Goal: Transaction & Acquisition: Purchase product/service

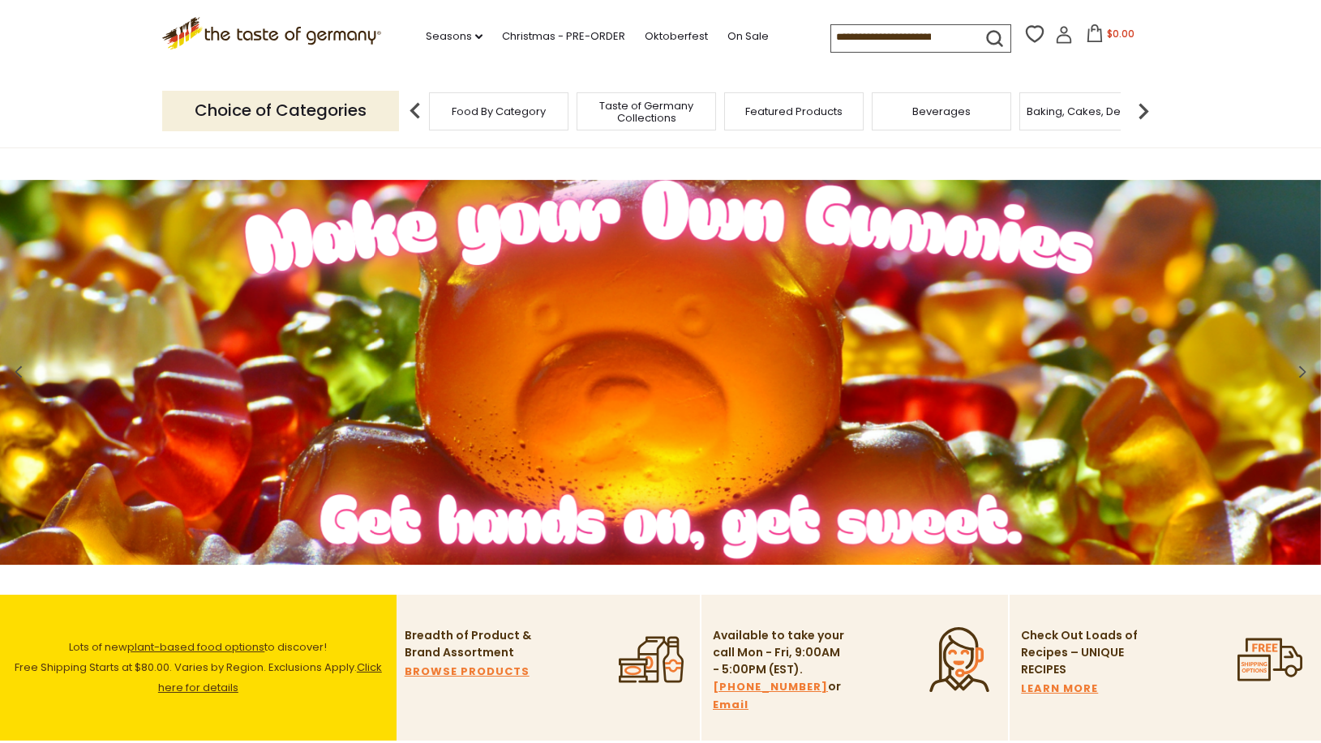
click at [875, 48] on input at bounding box center [899, 36] width 137 height 23
click at [876, 43] on input at bounding box center [899, 36] width 137 height 23
type input "*******"
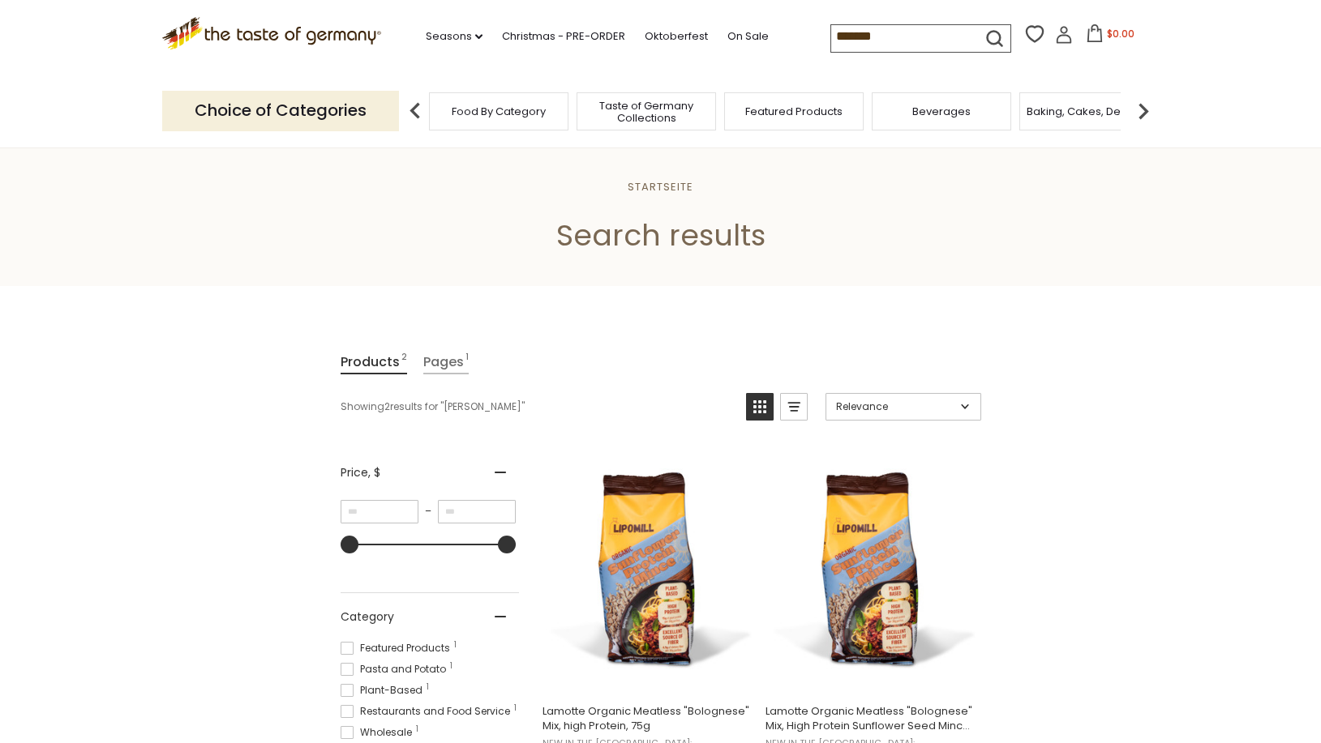
scroll to position [165, 0]
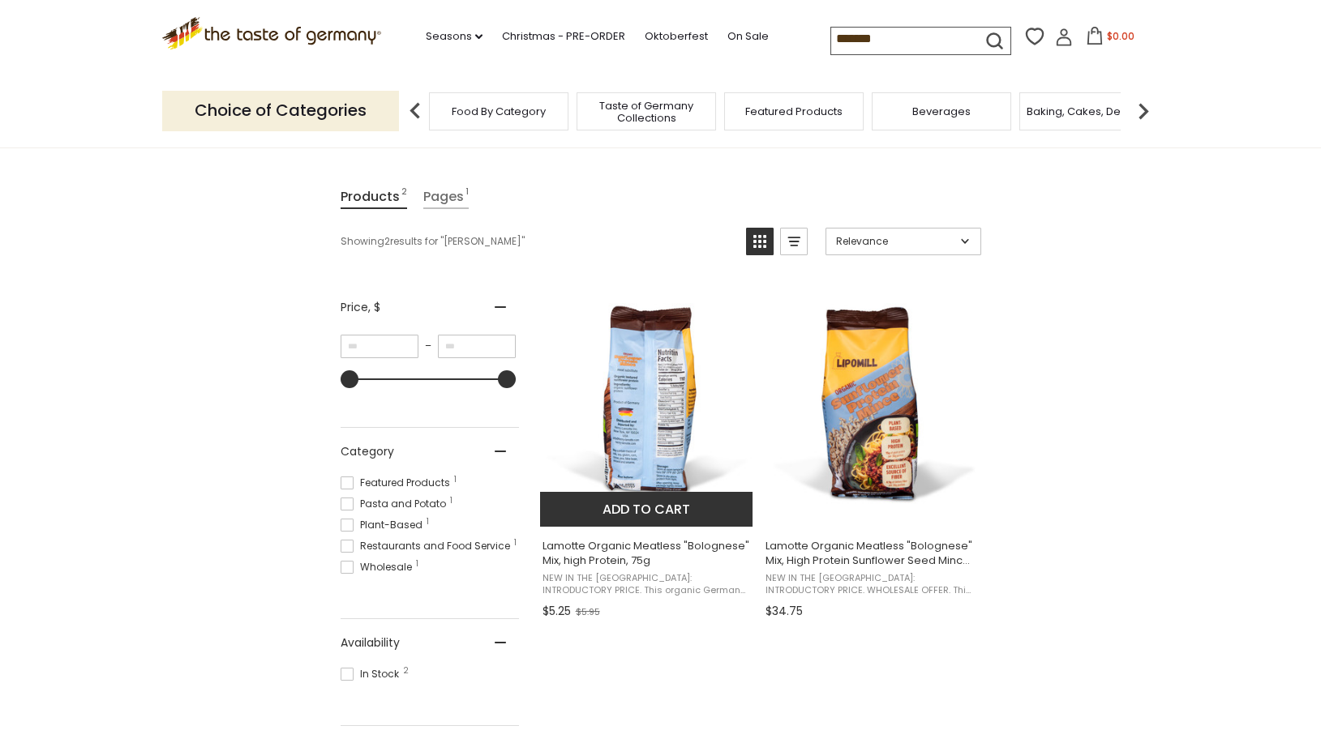
click at [640, 409] on img "Lamotte Organic Meatless" at bounding box center [647, 405] width 215 height 215
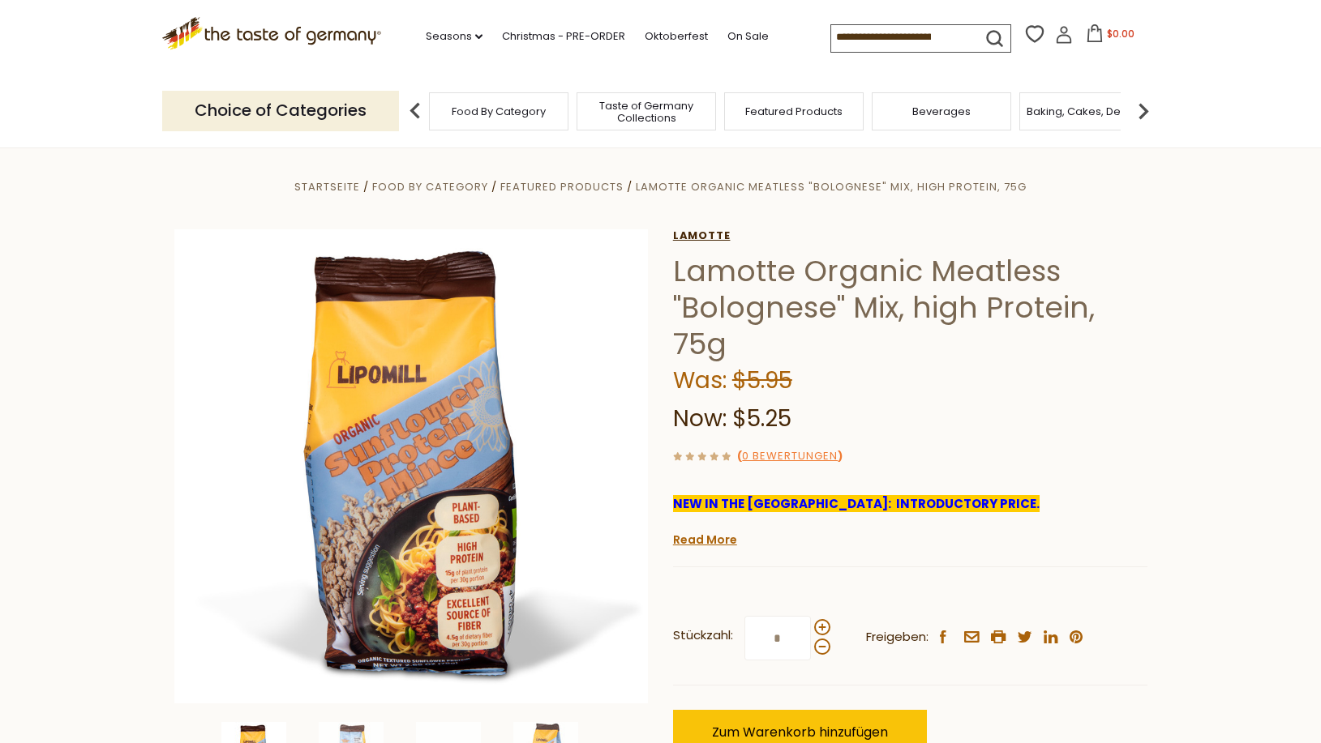
drag, startPoint x: 840, startPoint y: 304, endPoint x: 673, endPoint y: 238, distance: 179.8
click at [673, 238] on div "[PERSON_NAME] [PERSON_NAME] Organic Meatless "Bolognese" Mix, high Protein, 75g…" at bounding box center [910, 557] width 474 height 656
copy div "[PERSON_NAME] [PERSON_NAME] Organic Meatless "Bolognese""
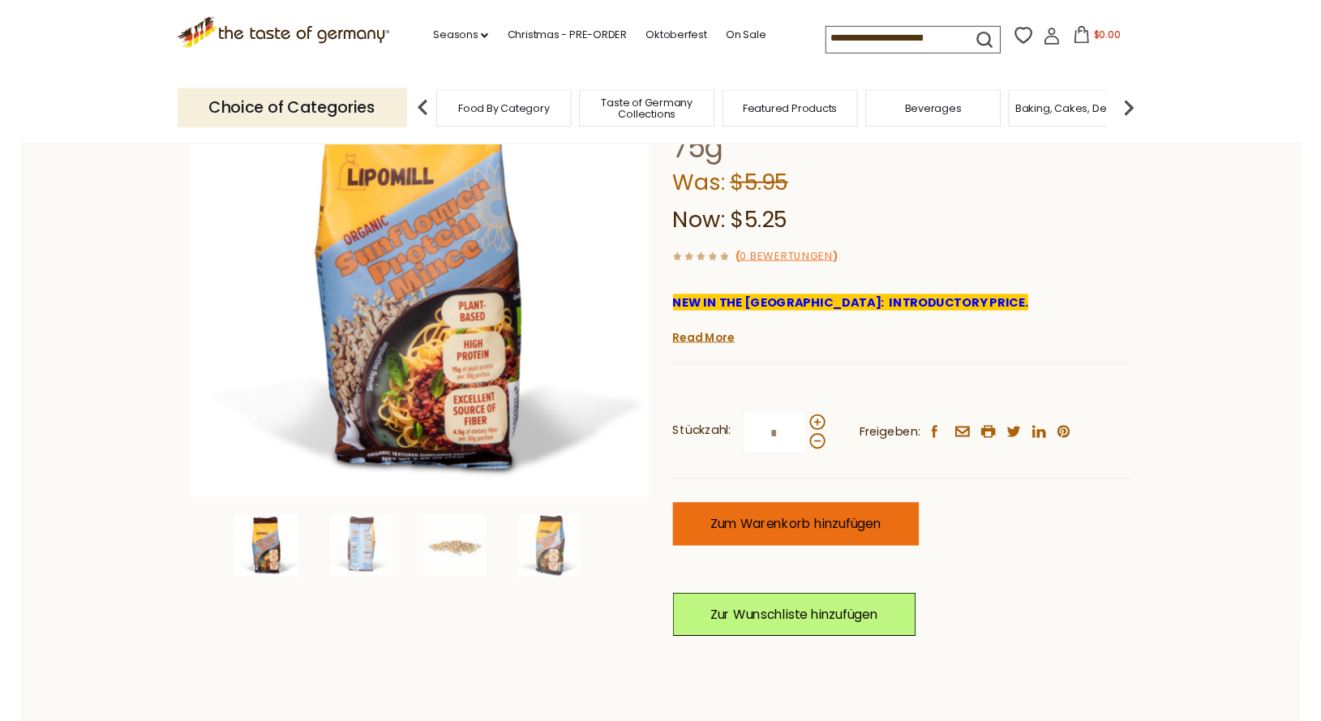
scroll to position [331, 0]
